Goal: Check status: Check status

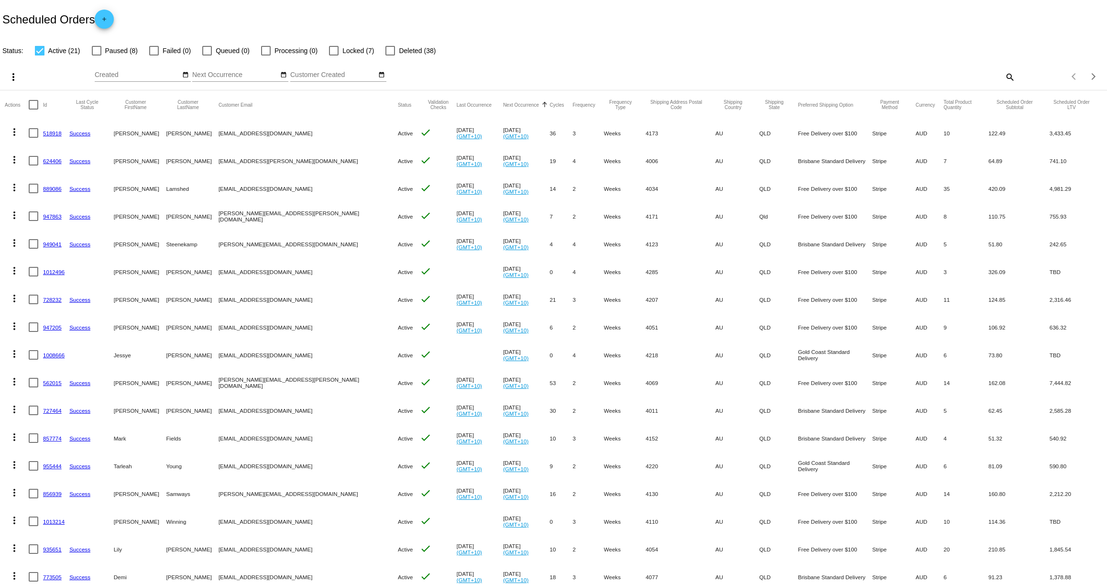
click at [59, 271] on link "1012496" at bounding box center [54, 272] width 22 height 6
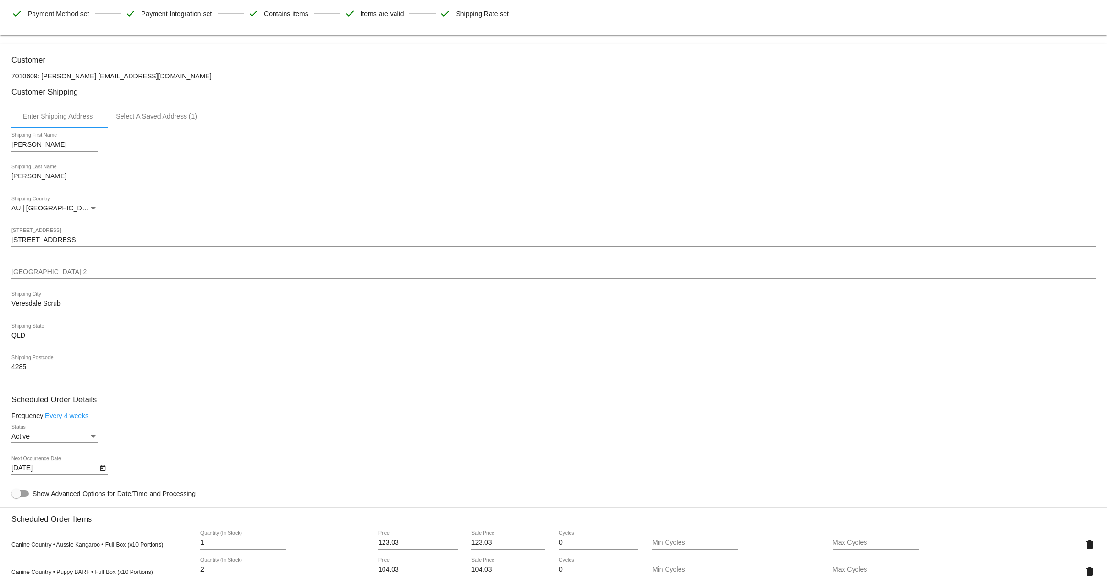
scroll to position [71, 0]
